Goal: Navigation & Orientation: Find specific page/section

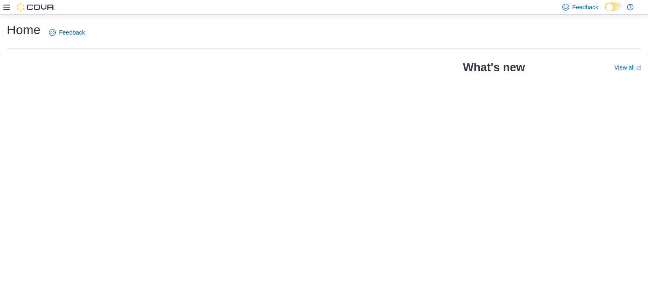
click at [1, 5] on div "Feedback Dark Mode" at bounding box center [324, 7] width 648 height 15
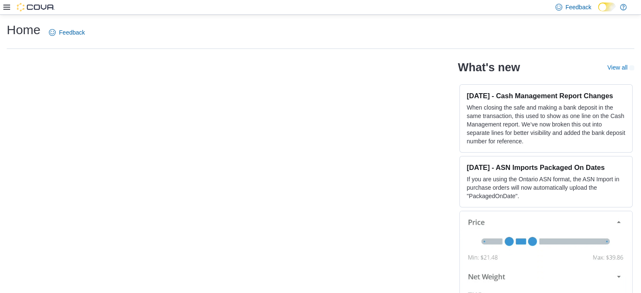
click at [5, 7] on icon at bounding box center [6, 7] width 7 height 5
